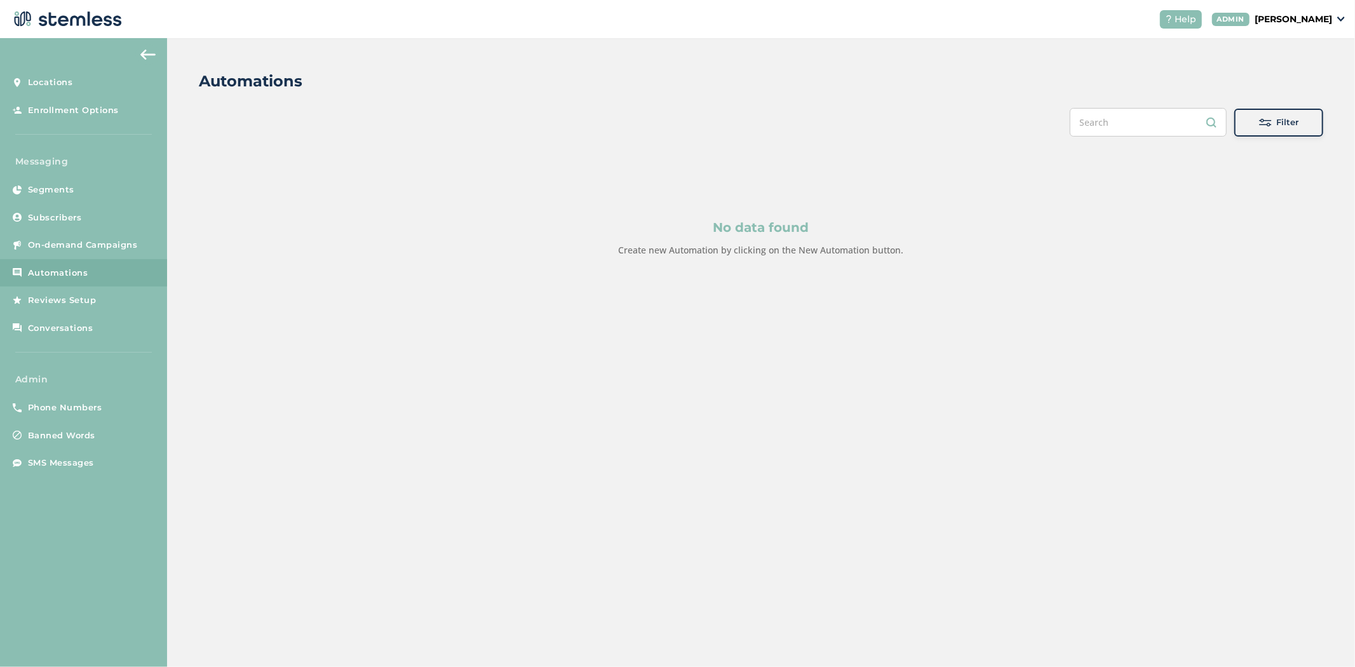
click at [1323, 23] on p "[PERSON_NAME]" at bounding box center [1294, 19] width 78 height 13
click at [1293, 87] on span "Impersonate" at bounding box center [1300, 91] width 62 height 13
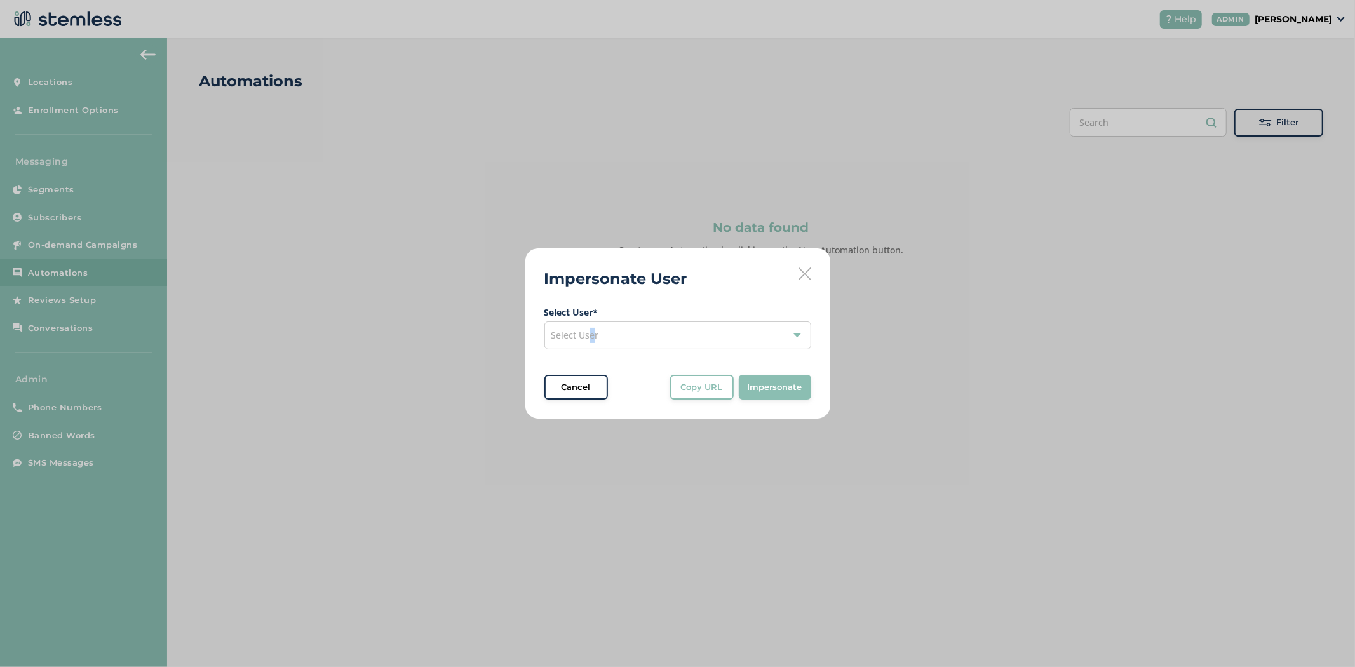
click at [591, 334] on span "Select User" at bounding box center [575, 335] width 48 height 12
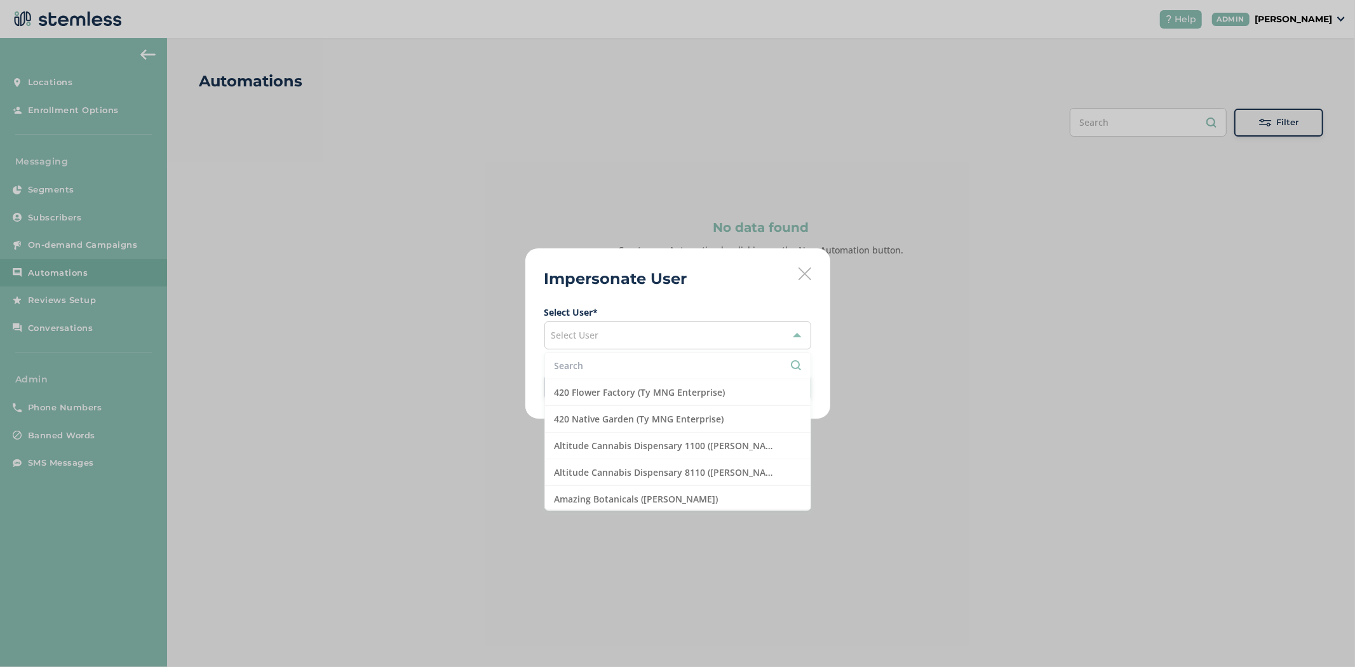
click at [568, 361] on input "text" at bounding box center [678, 365] width 246 height 13
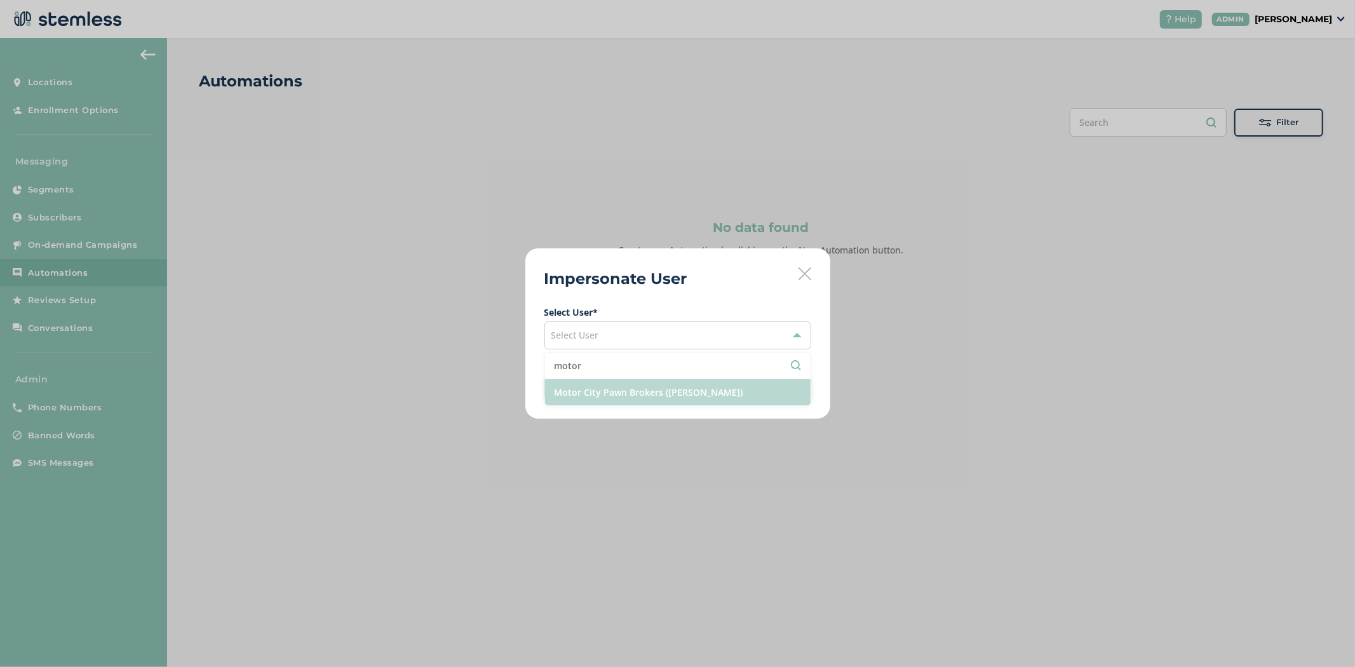
type input "motor"
click at [625, 382] on li "Motor City Pawn Brokers ([PERSON_NAME])" at bounding box center [678, 392] width 266 height 26
click at [766, 385] on span "Impersonate" at bounding box center [775, 387] width 55 height 13
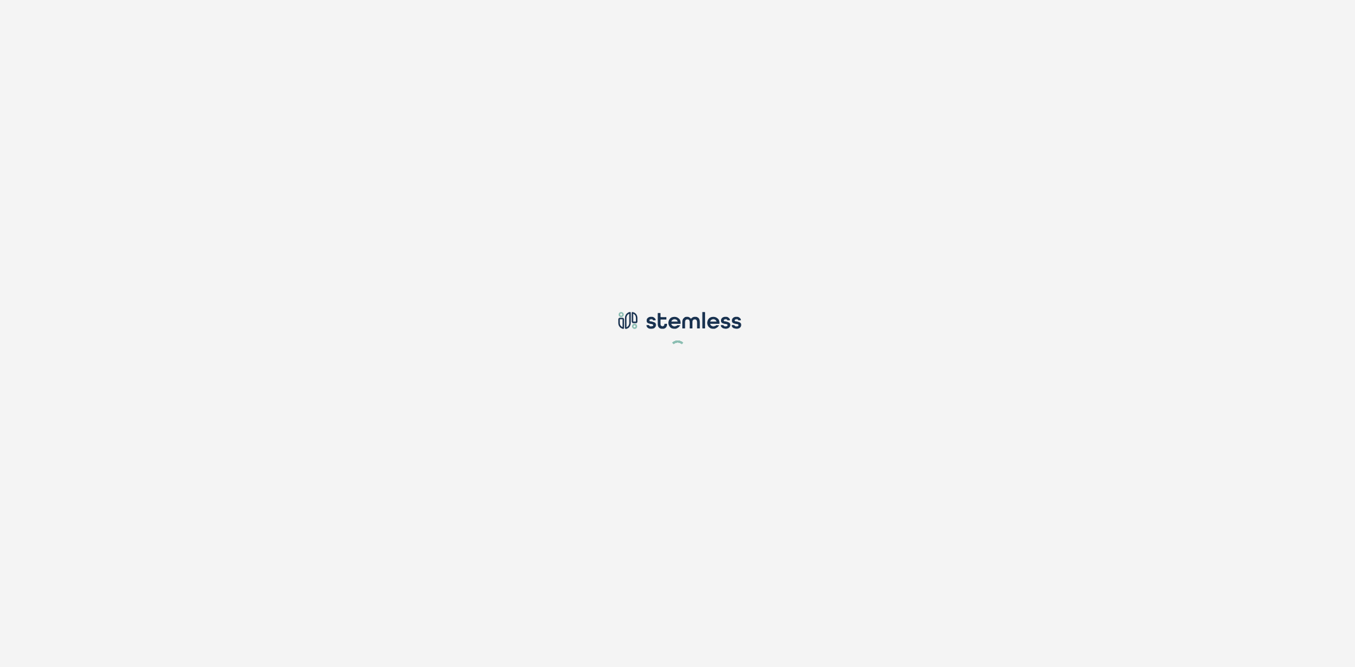
type input "[PERSON_NAME][EMAIL_ADDRESS][DOMAIN_NAME]"
